Goal: Transaction & Acquisition: Subscribe to service/newsletter

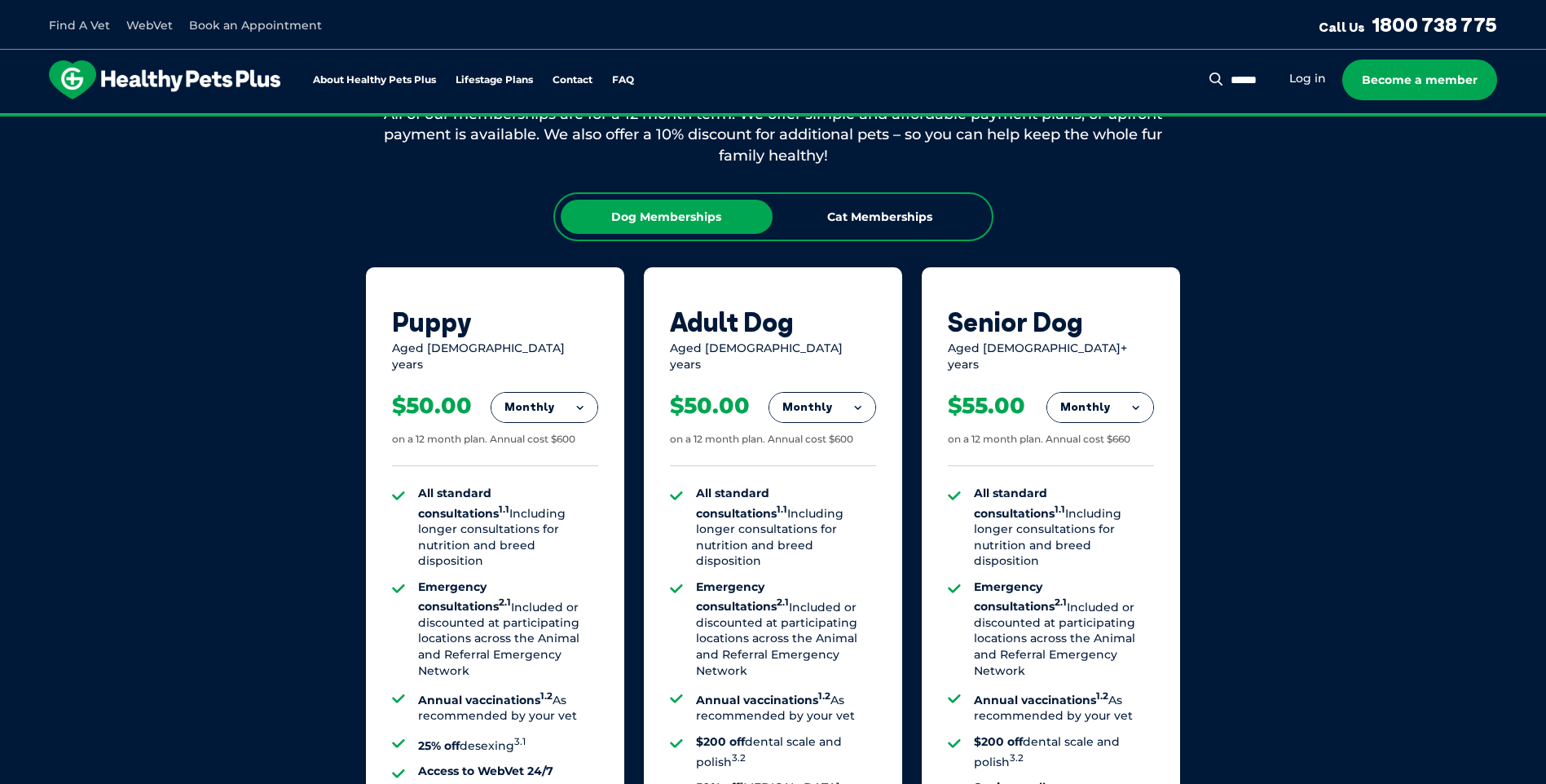
scroll to position [1059, 0]
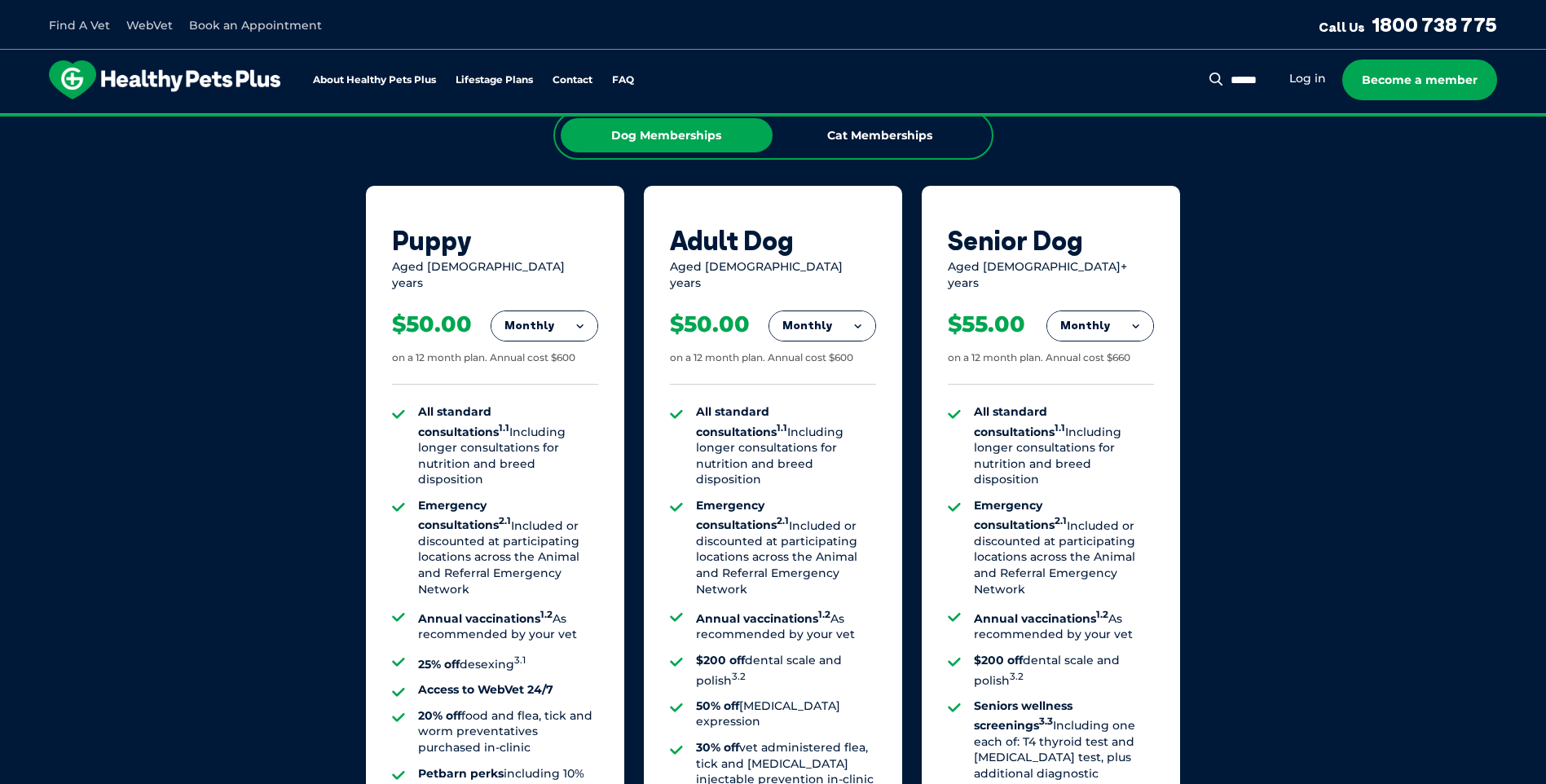
click at [1136, 316] on button "Monthly" at bounding box center [1100, 326] width 106 height 29
click at [1089, 419] on li "Yearly" at bounding box center [1100, 438] width 106 height 38
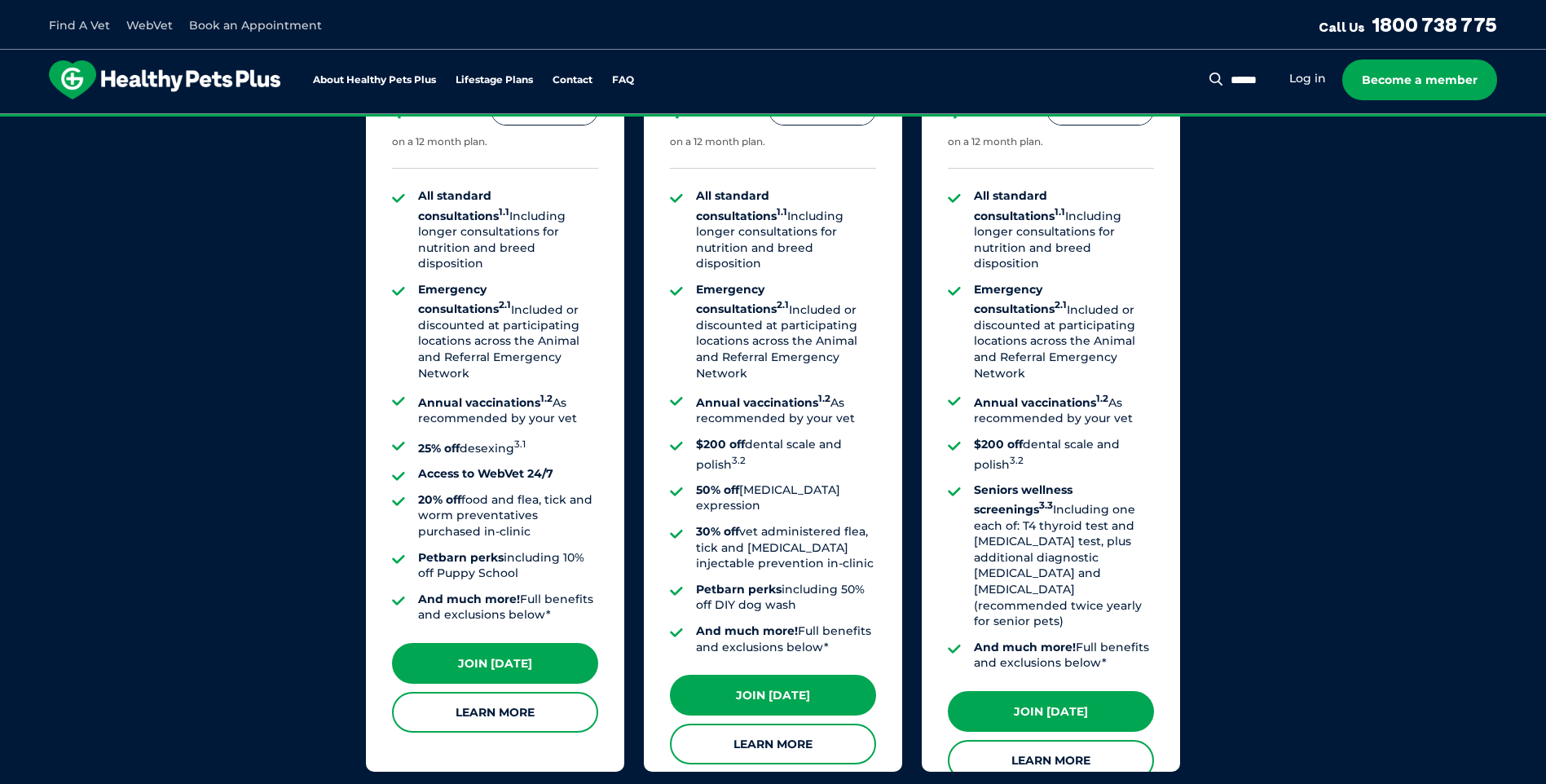
scroll to position [1304, 0]
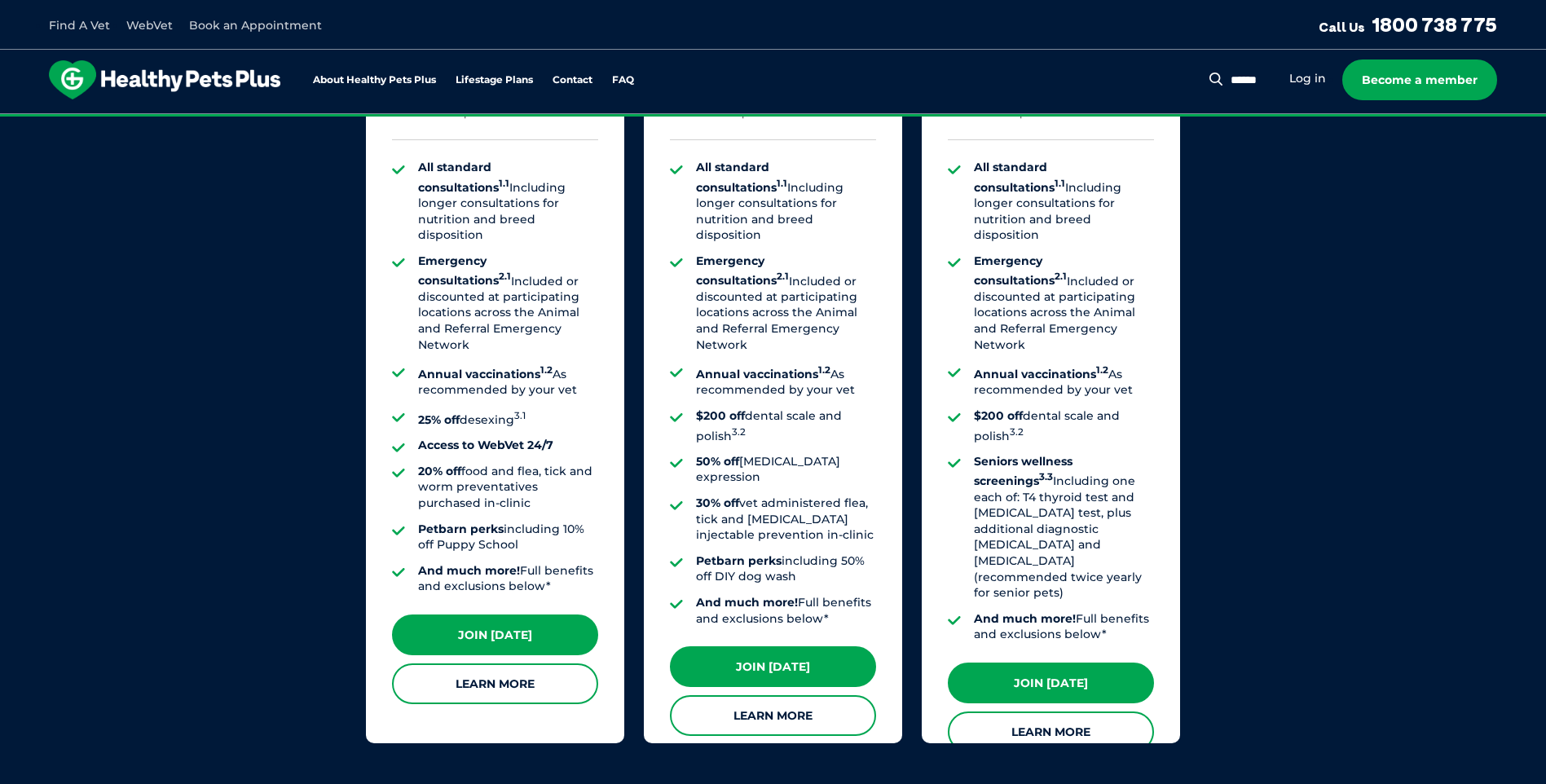
click at [1044, 712] on link "Learn More" at bounding box center [1052, 732] width 207 height 41
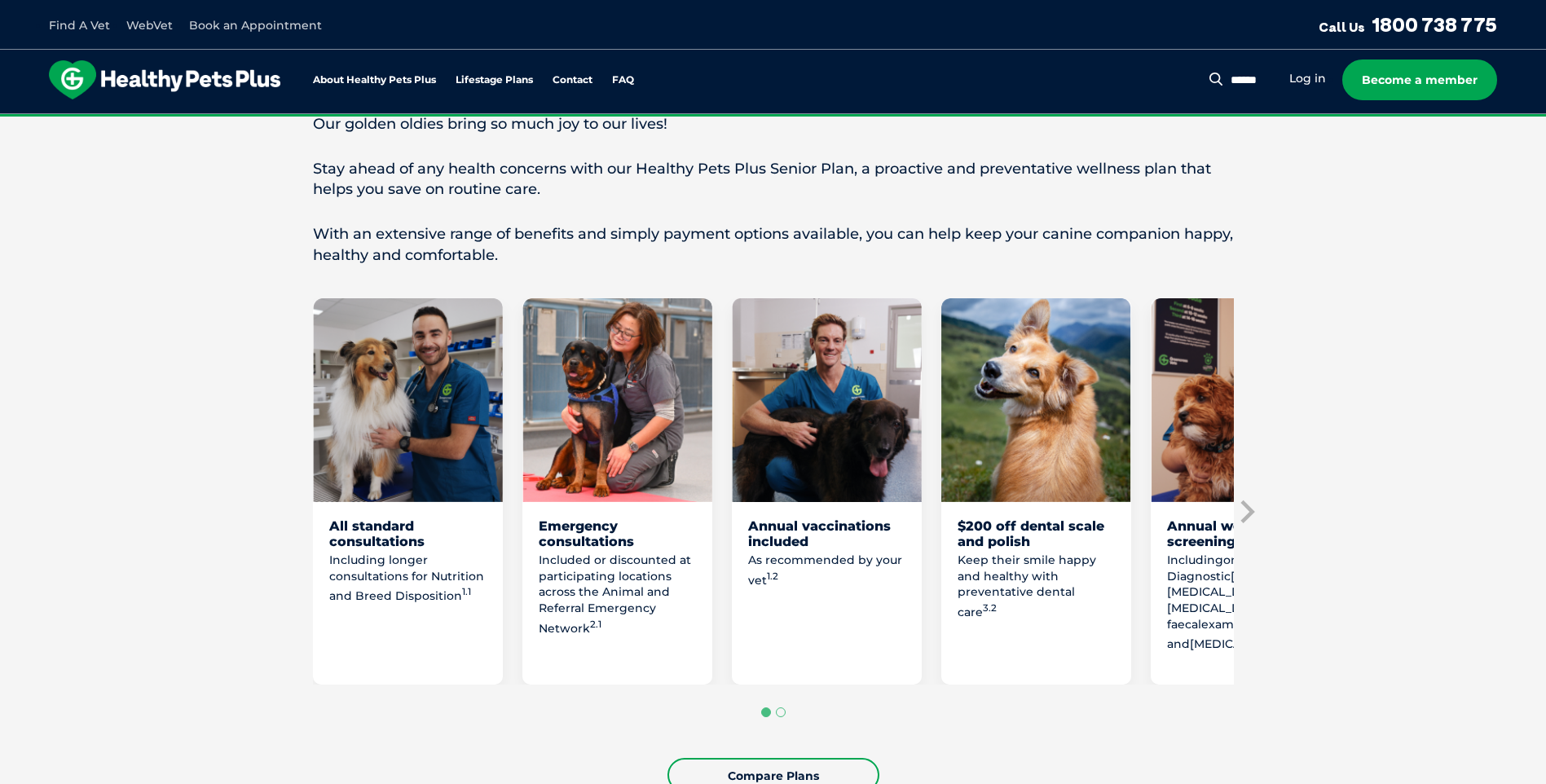
scroll to position [652, 0]
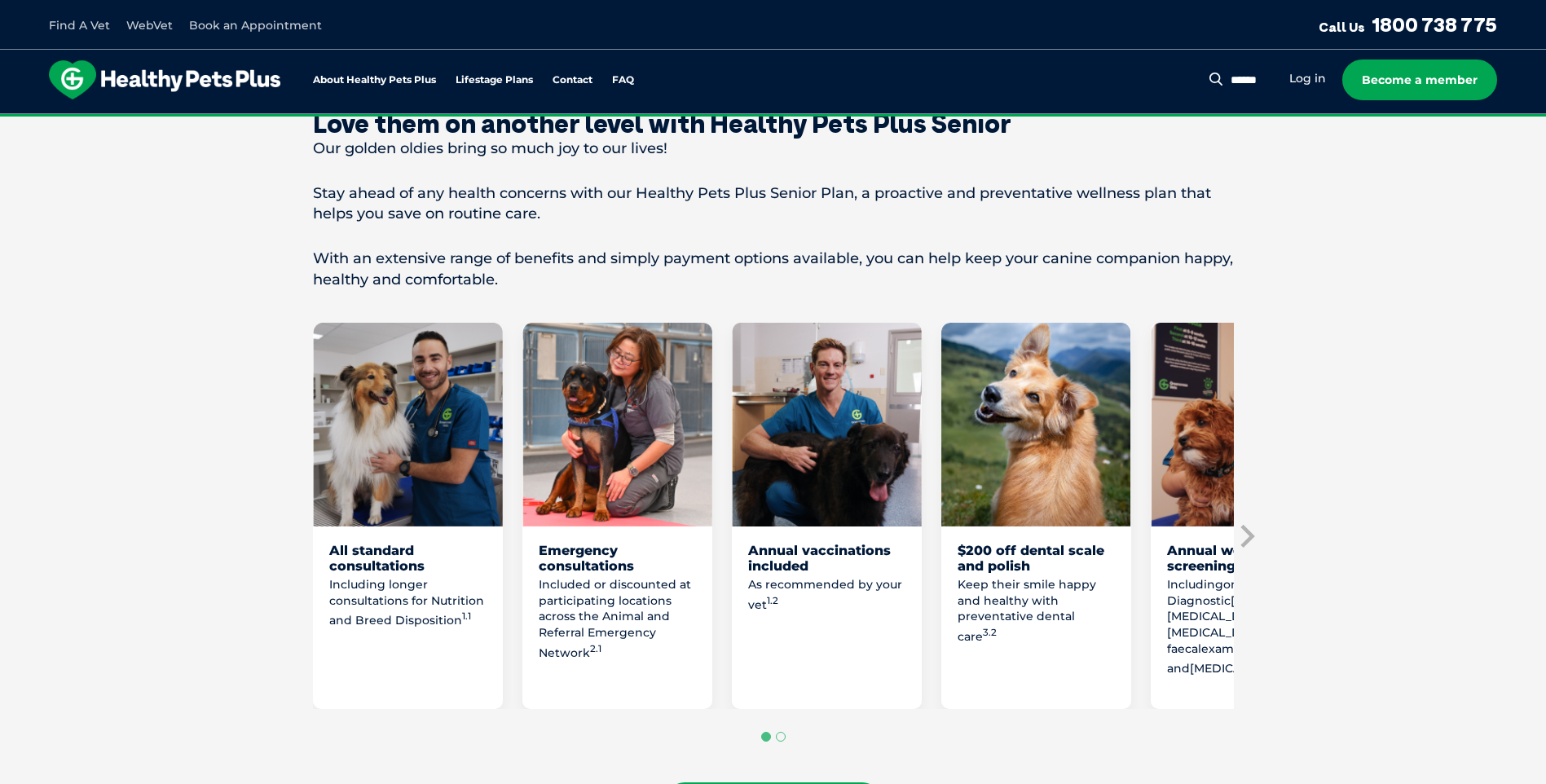
click at [1246, 531] on icon "Next slide" at bounding box center [1248, 537] width 14 height 23
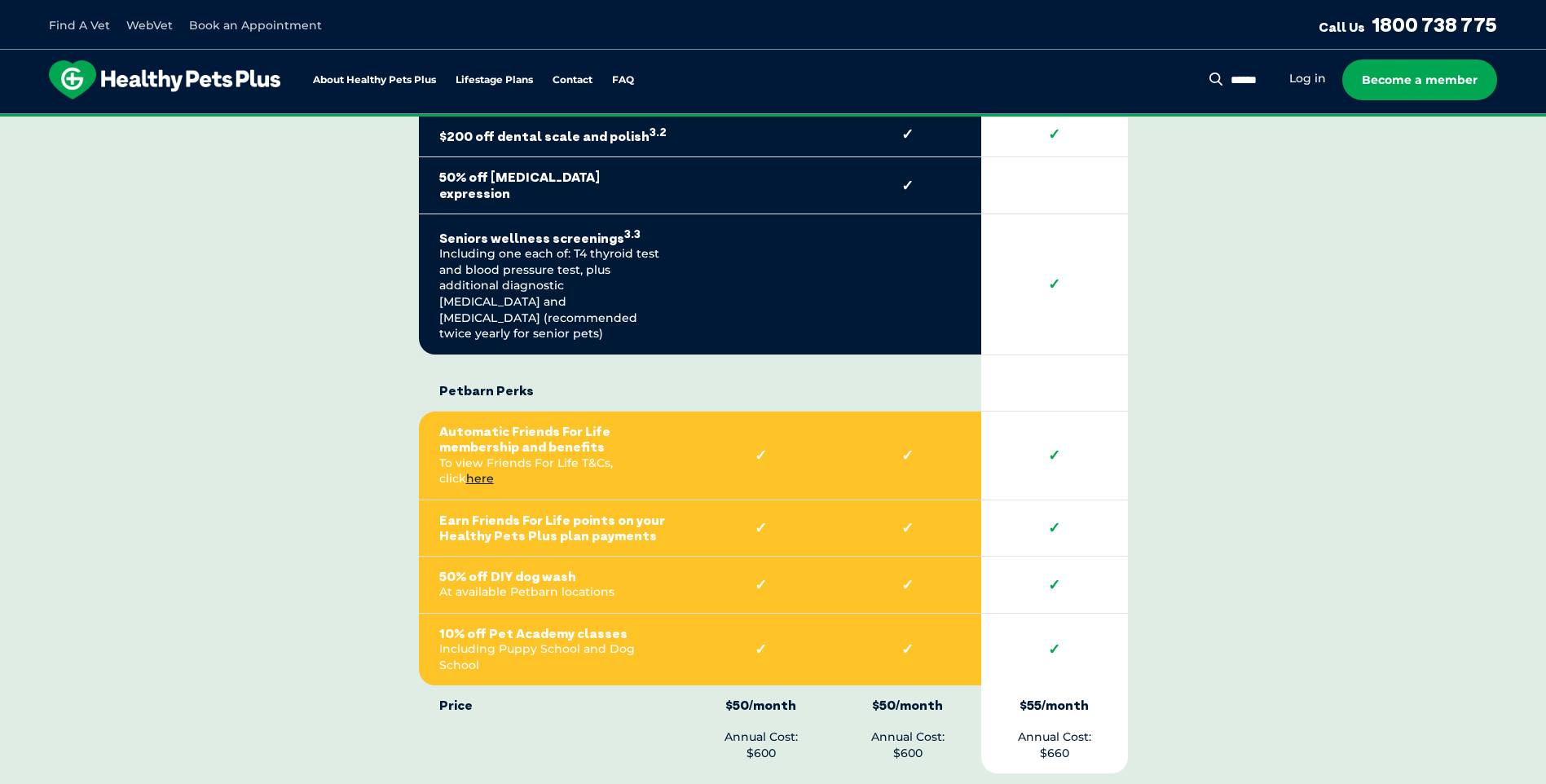
scroll to position [3831, 0]
